Goal: Task Accomplishment & Management: Manage account settings

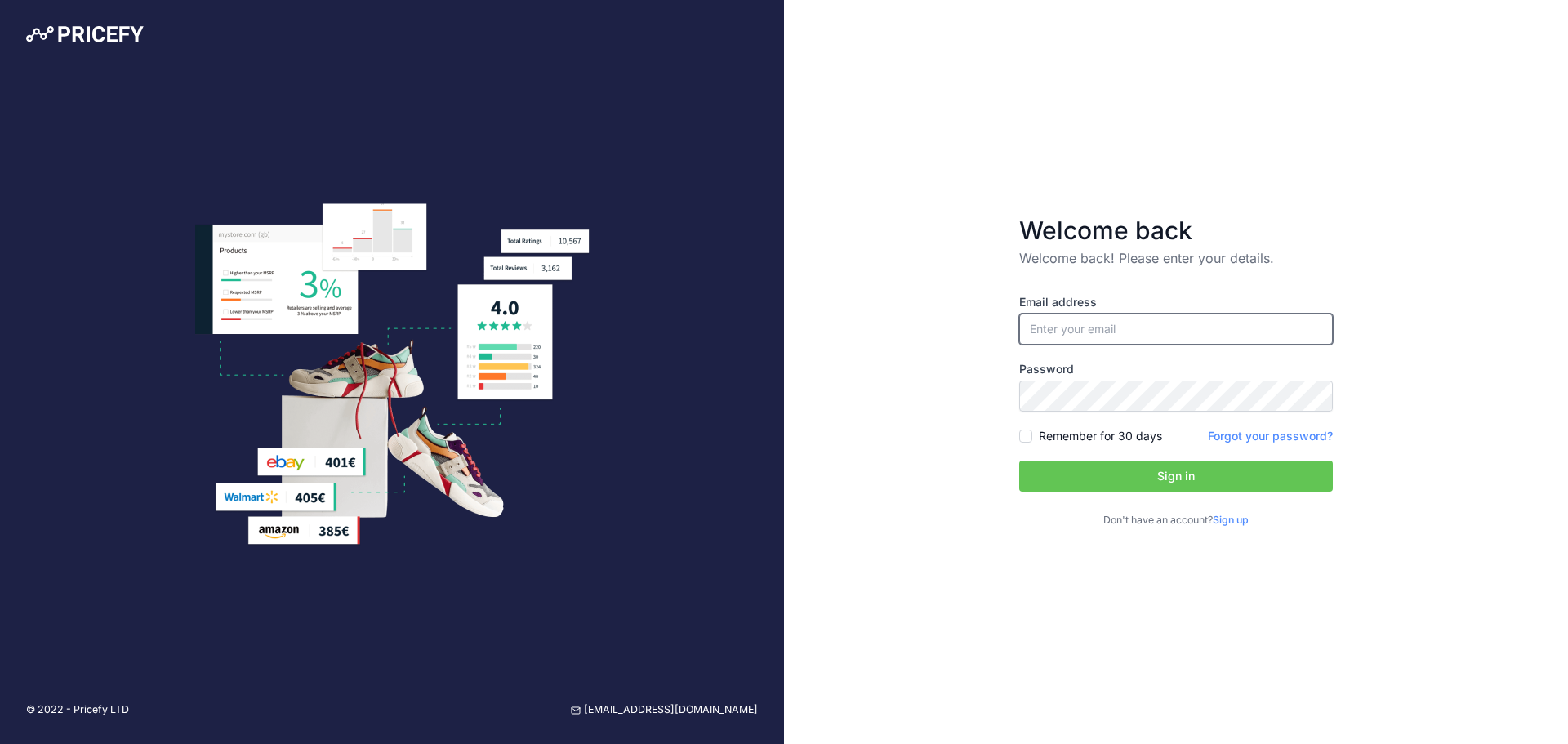
type input "[PERSON_NAME][EMAIL_ADDRESS][DOMAIN_NAME]"
click at [1157, 470] on button "Sign in" at bounding box center [1176, 476] width 314 height 31
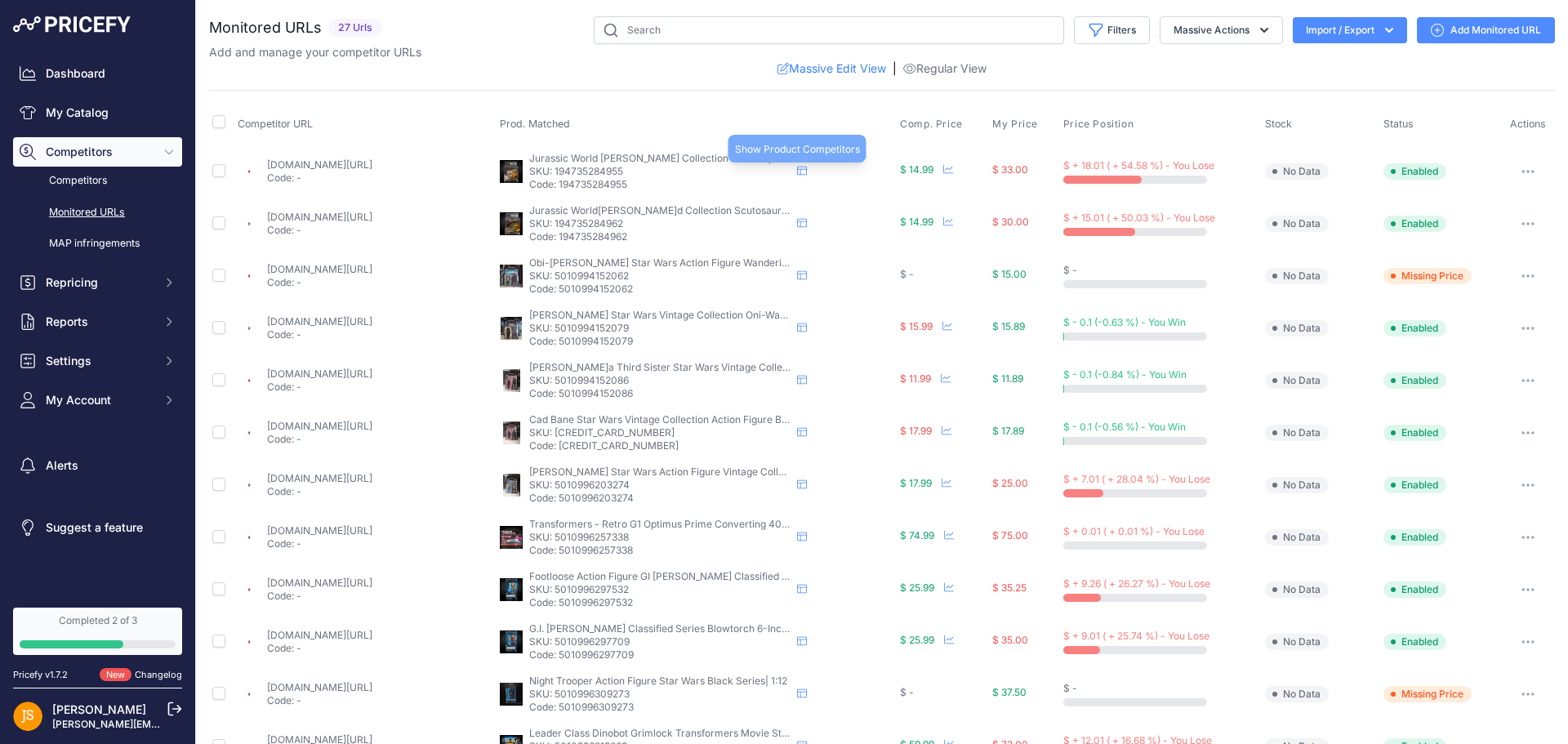
click at [797, 169] on icon at bounding box center [802, 171] width 10 height 9
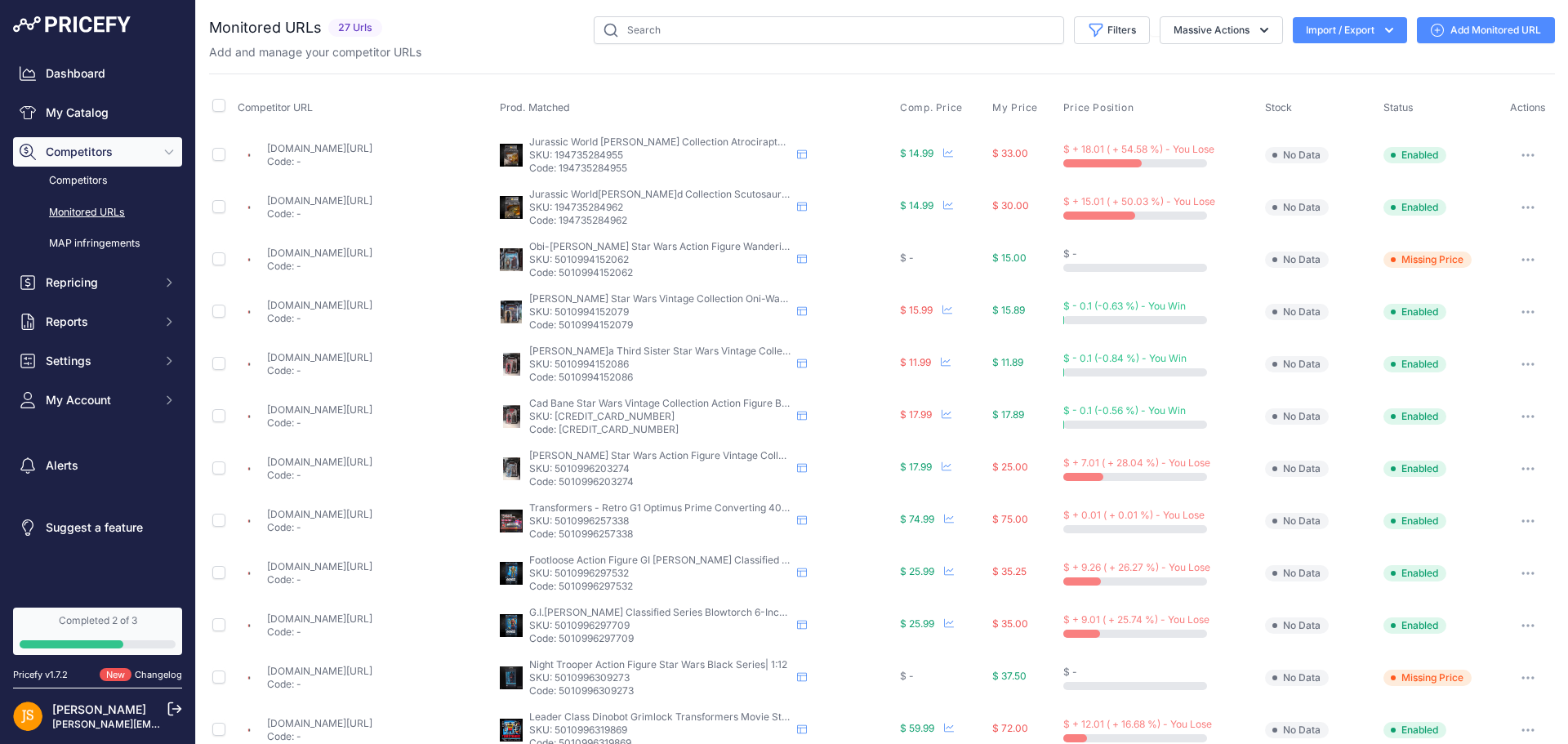
click at [1527, 206] on icon "button" at bounding box center [1528, 207] width 2 height 2
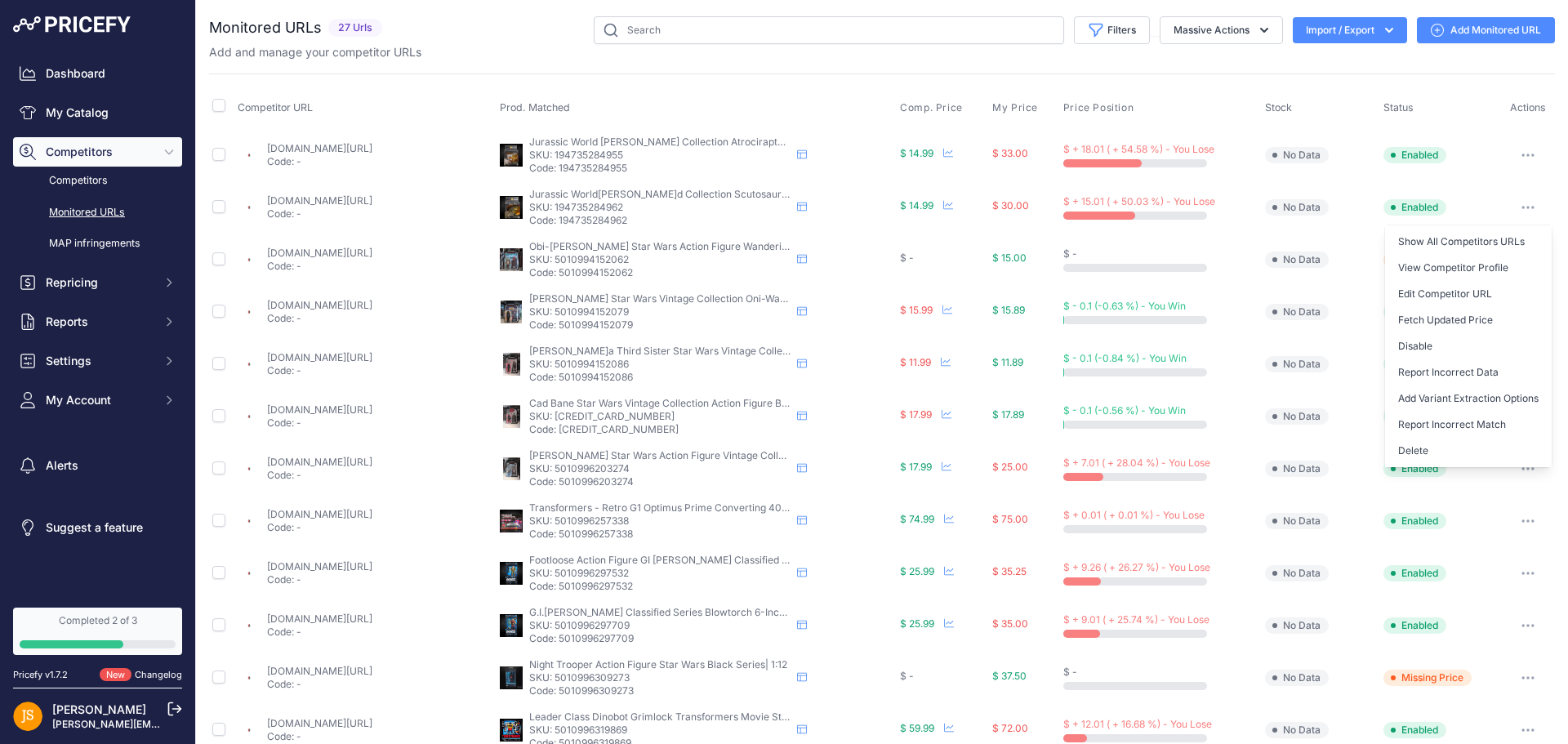
click at [1430, 239] on link "Show All Competitors URLs" at bounding box center [1468, 241] width 166 height 26
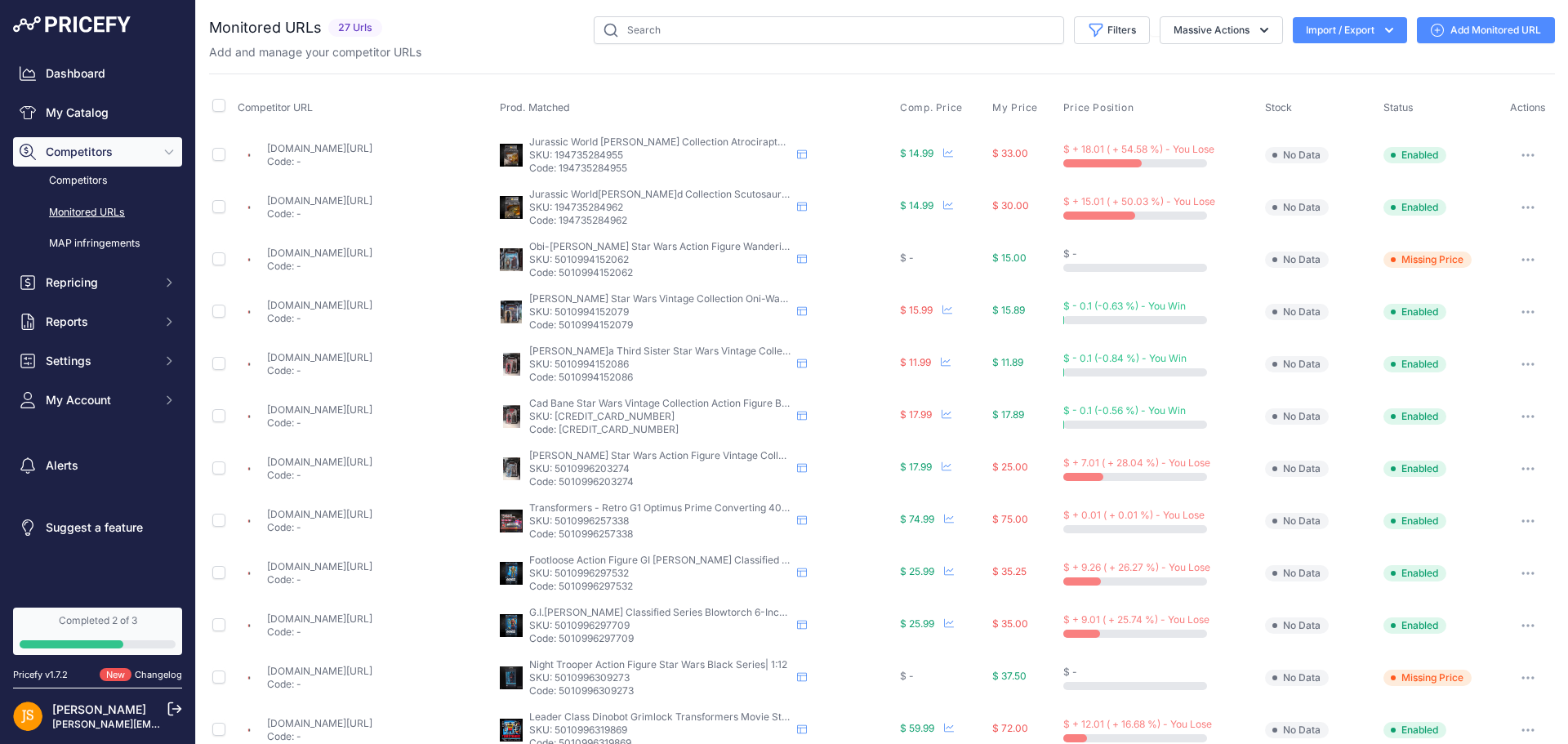
scroll to position [163, 0]
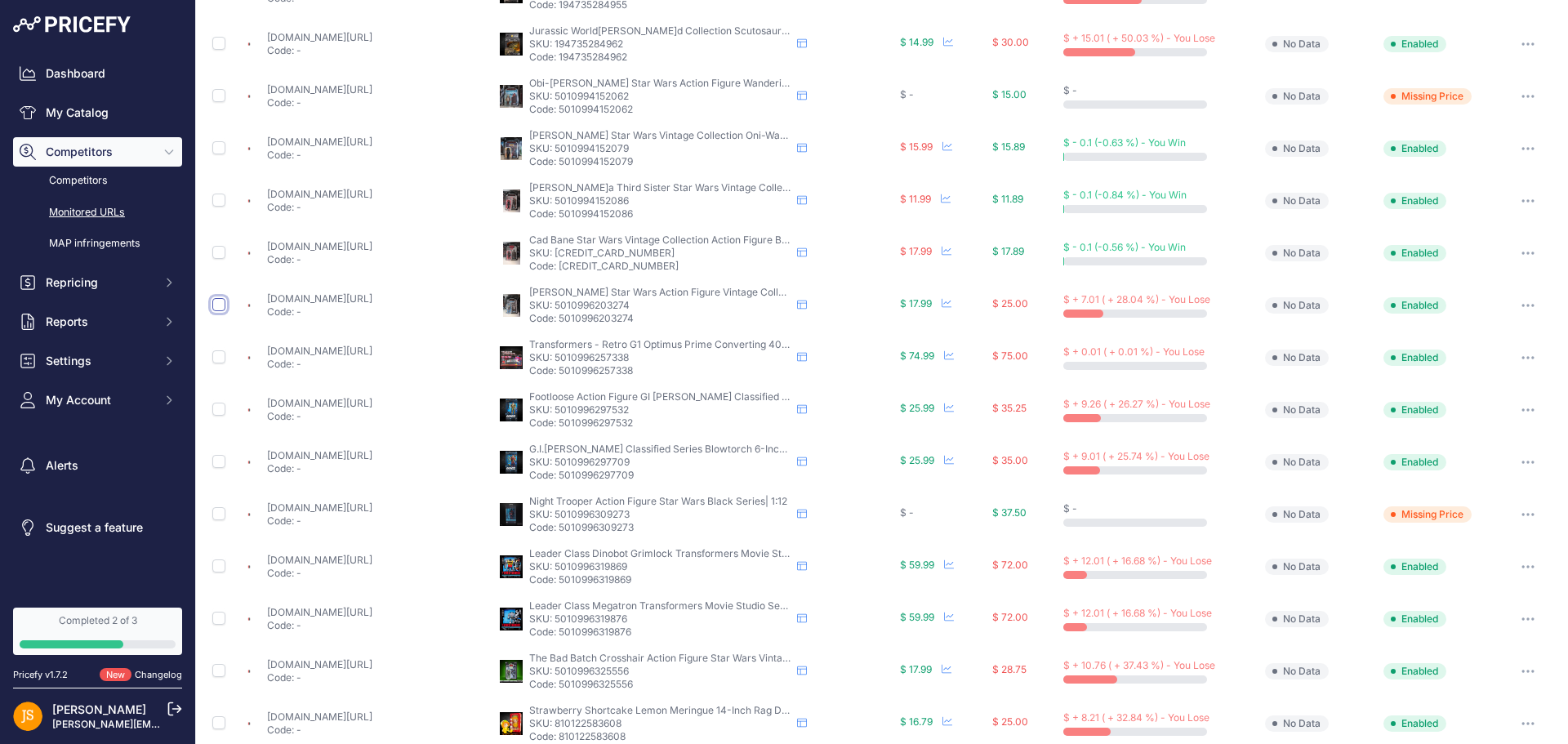
click at [218, 305] on input "checkbox" at bounding box center [218, 304] width 13 height 13
checkbox input "true"
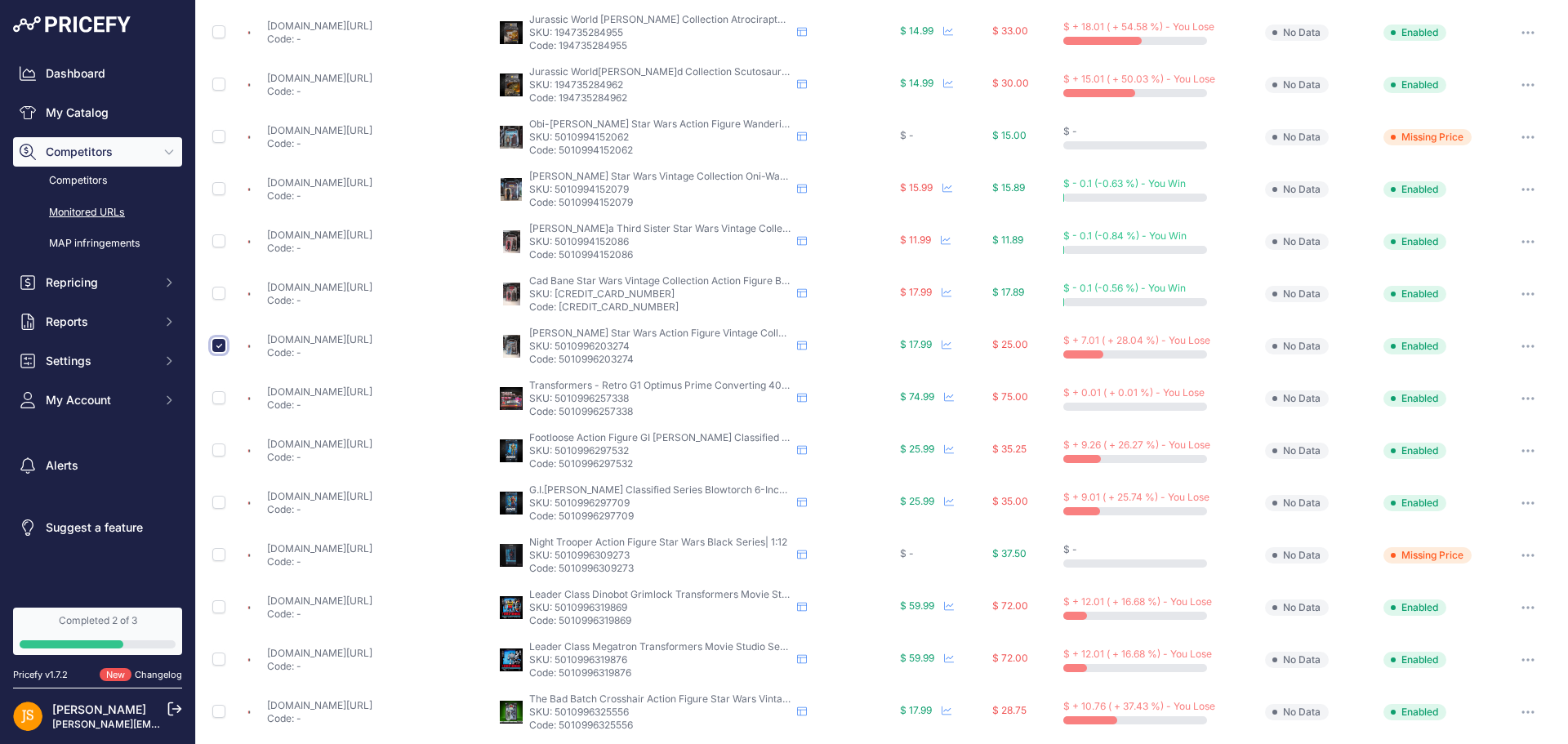
scroll to position [205, 0]
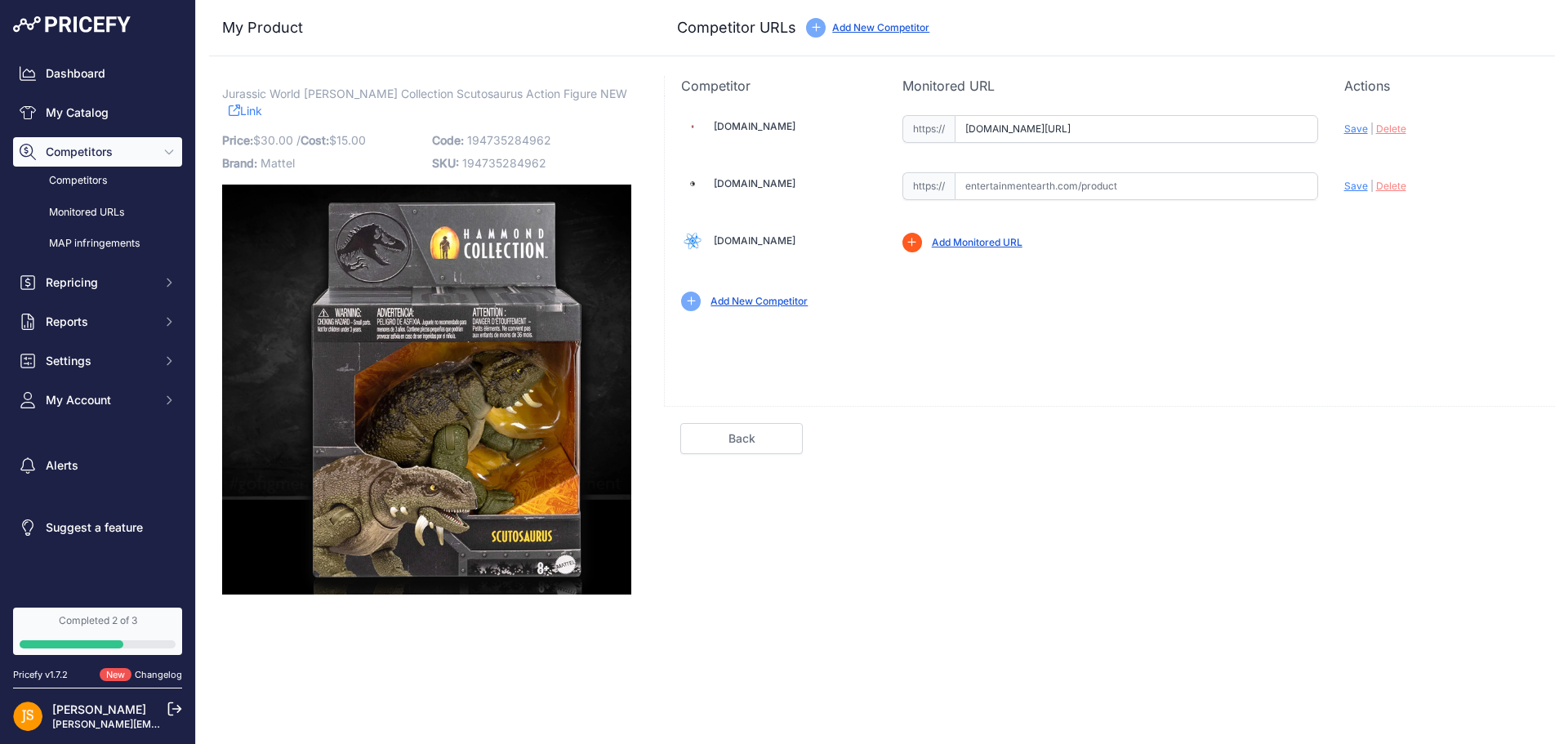
scroll to position [0, 52]
drag, startPoint x: 960, startPoint y: 133, endPoint x: 1366, endPoint y: 126, distance: 406.1
click at [1366, 126] on div "[DOMAIN_NAME] Valid | |" at bounding box center [1109, 211] width 890 height 232
